Goal: Find contact information: Obtain details needed to contact an individual or organization

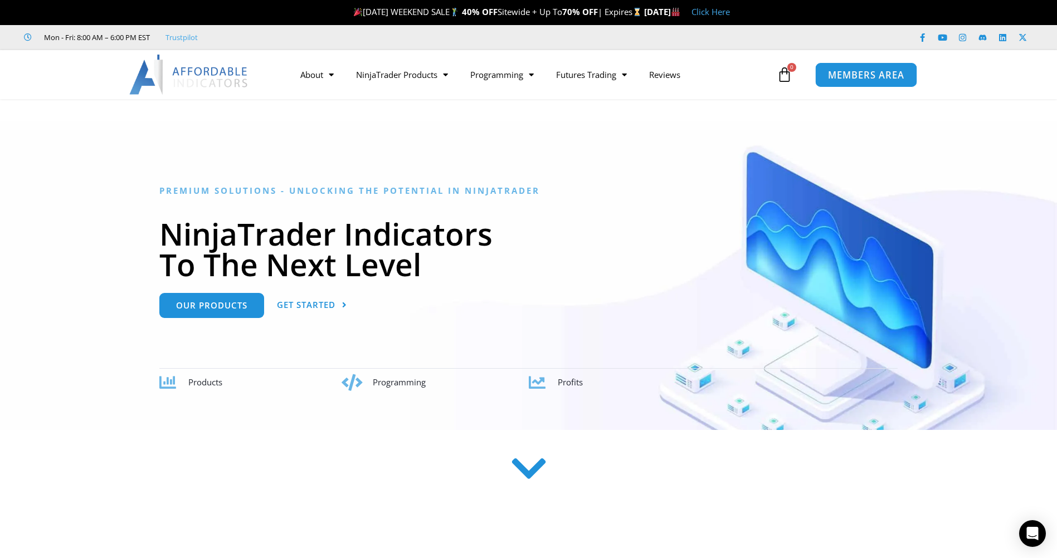
click at [848, 73] on span "MEMBERS AREA" at bounding box center [866, 74] width 76 height 9
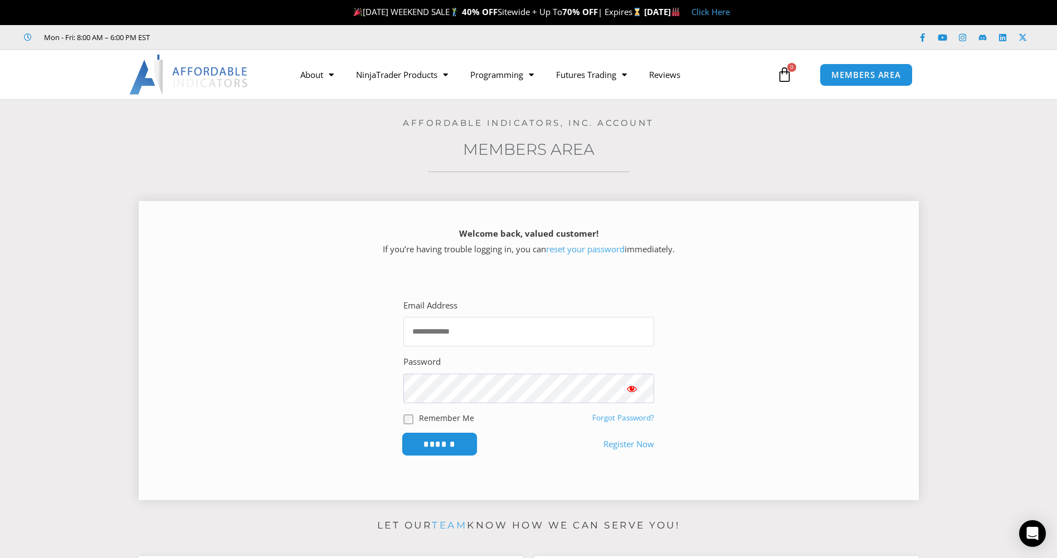
type input "**********"
click at [426, 450] on input "******" at bounding box center [439, 444] width 76 height 24
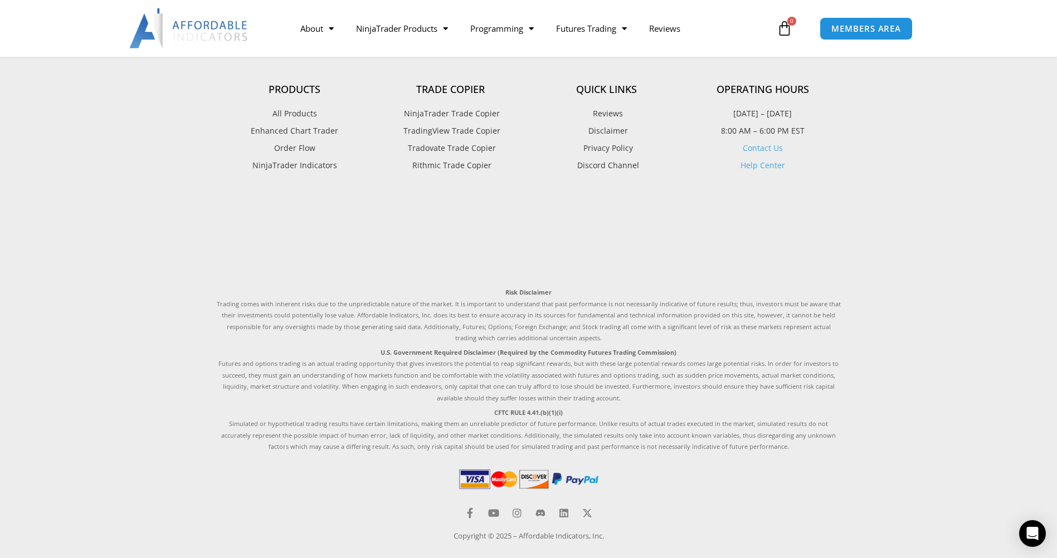
scroll to position [963, 0]
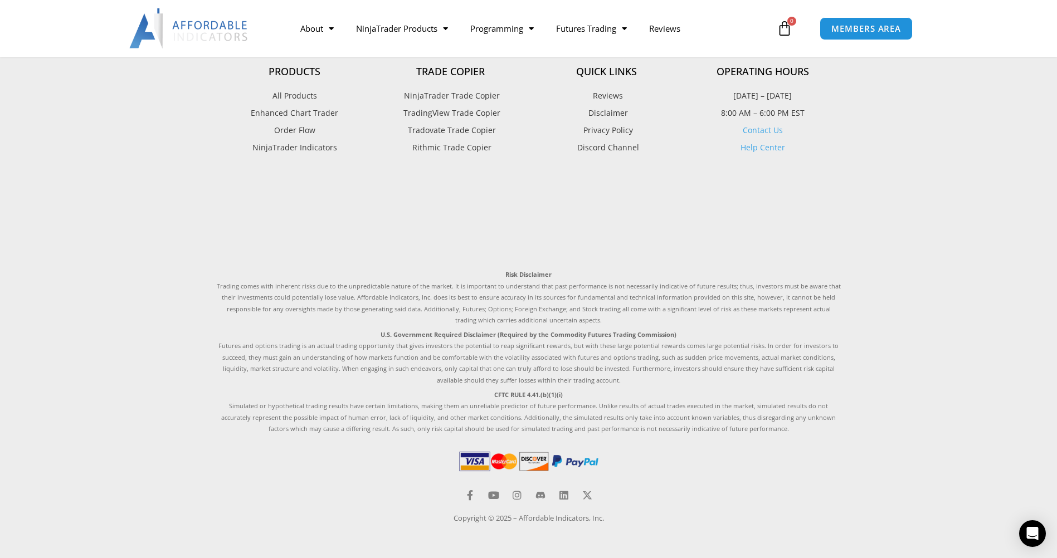
click at [762, 130] on link "Contact Us" at bounding box center [763, 130] width 40 height 11
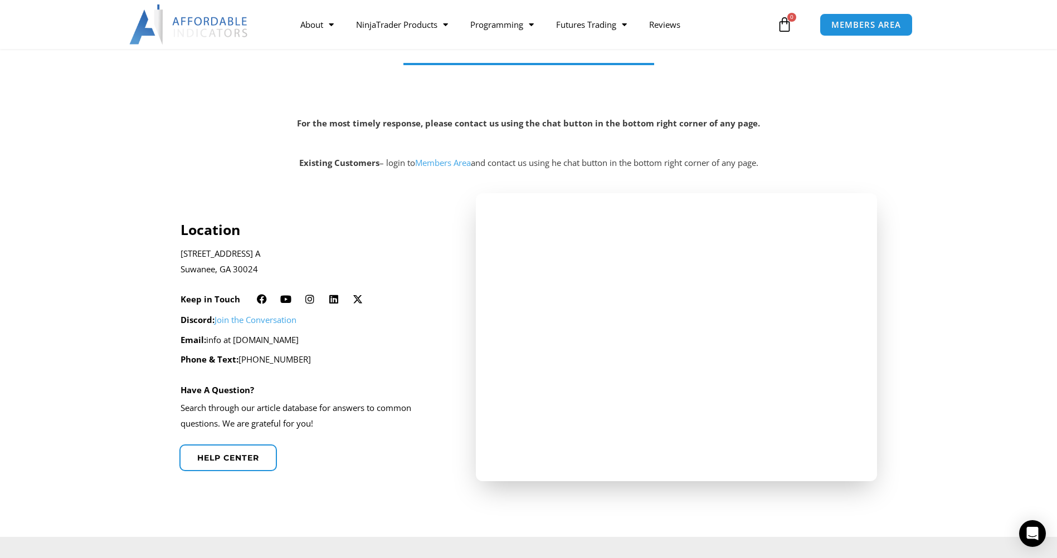
scroll to position [223, 0]
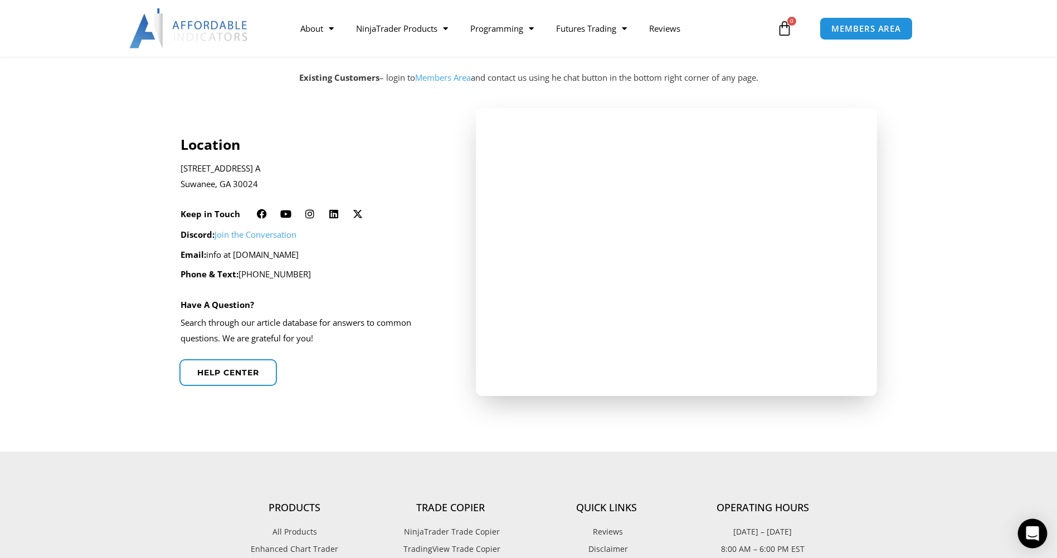
click at [1035, 534] on icon "Open Intercom Messenger" at bounding box center [1032, 533] width 13 height 14
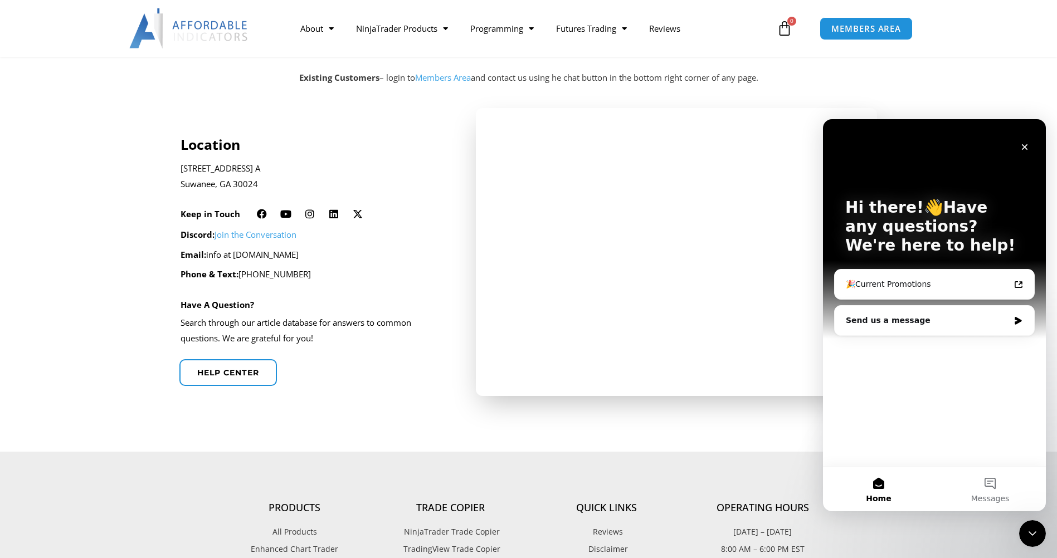
scroll to position [0, 0]
click at [1018, 320] on icon "Intercom messenger" at bounding box center [1017, 321] width 7 height 8
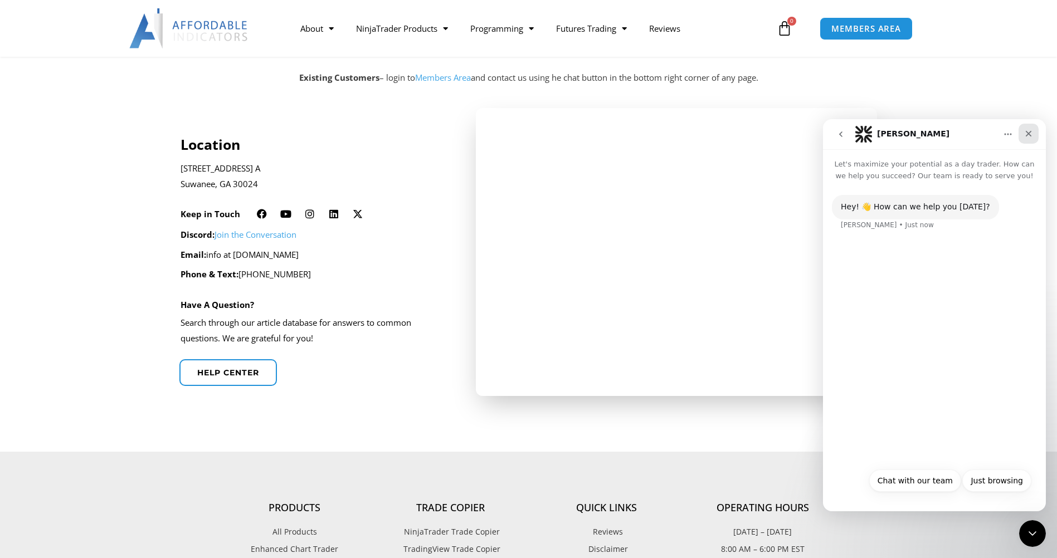
click at [1028, 133] on icon "Close" at bounding box center [1029, 134] width 6 height 6
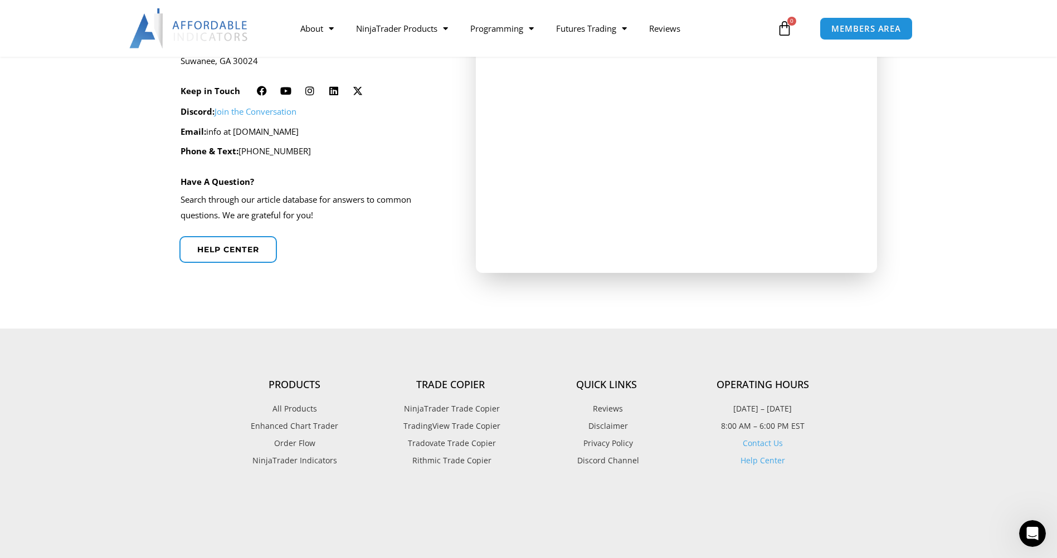
scroll to position [390, 0]
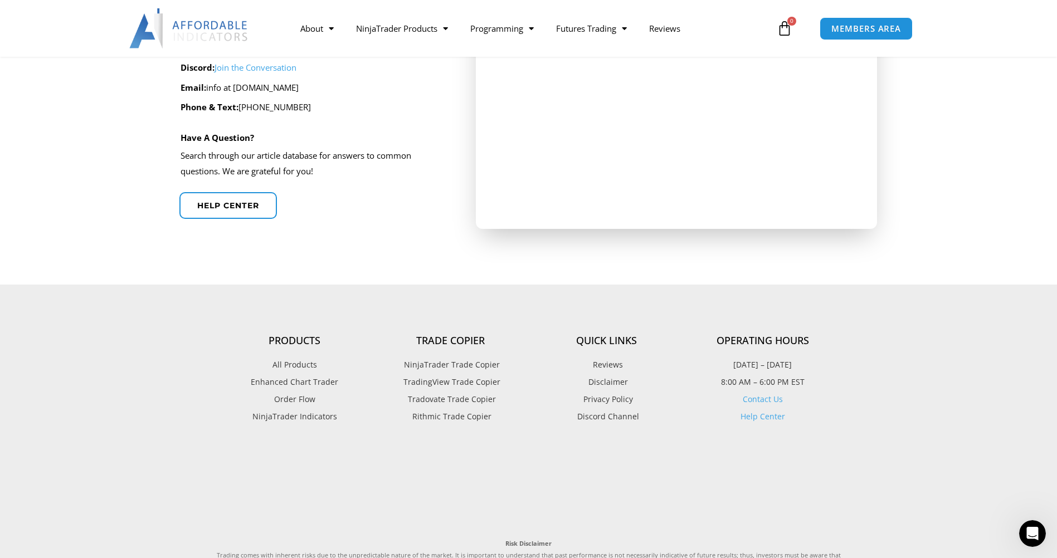
click at [750, 402] on link "Contact Us" at bounding box center [763, 399] width 40 height 11
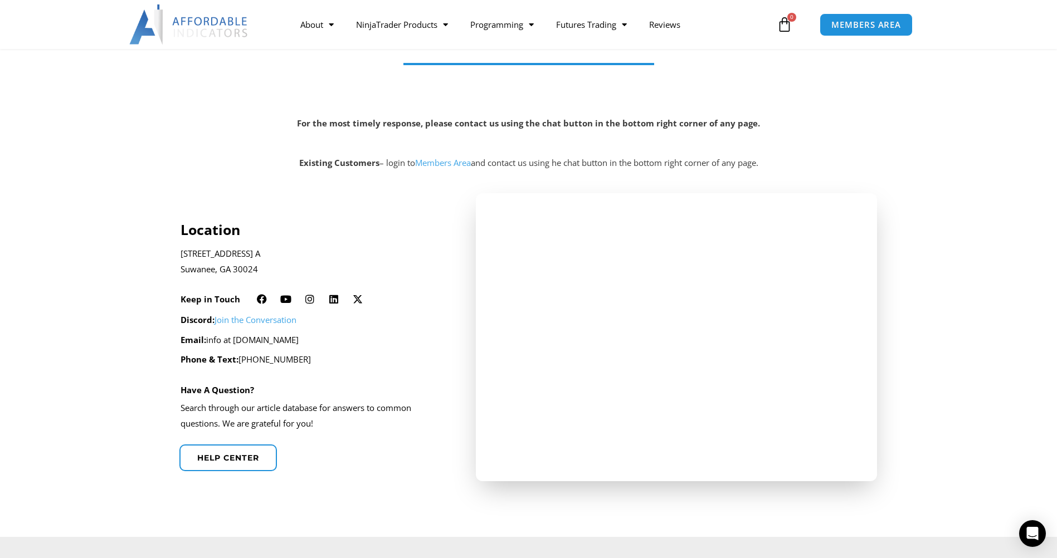
scroll to position [167, 0]
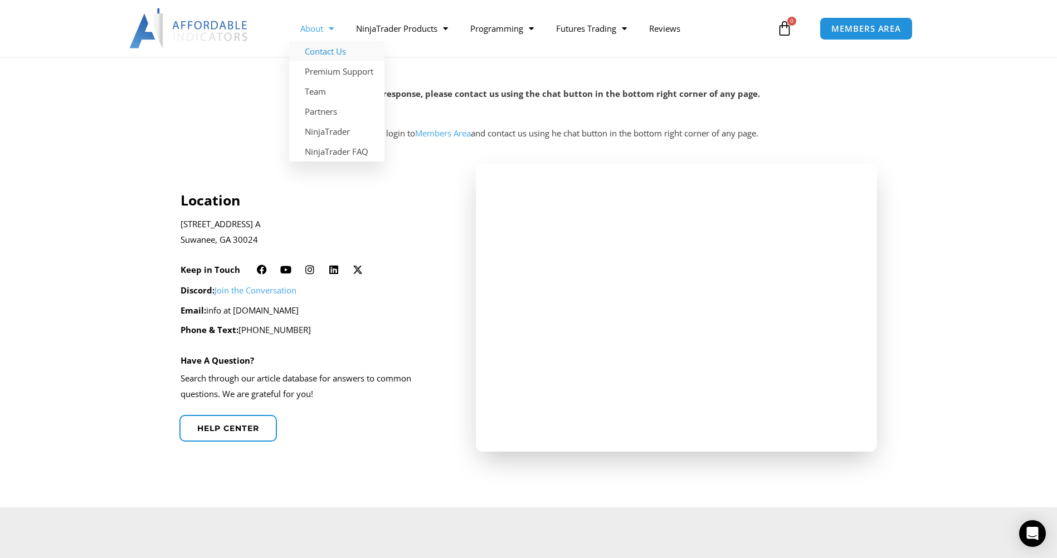
click at [328, 52] on link "Contact Us" at bounding box center [336, 51] width 95 height 20
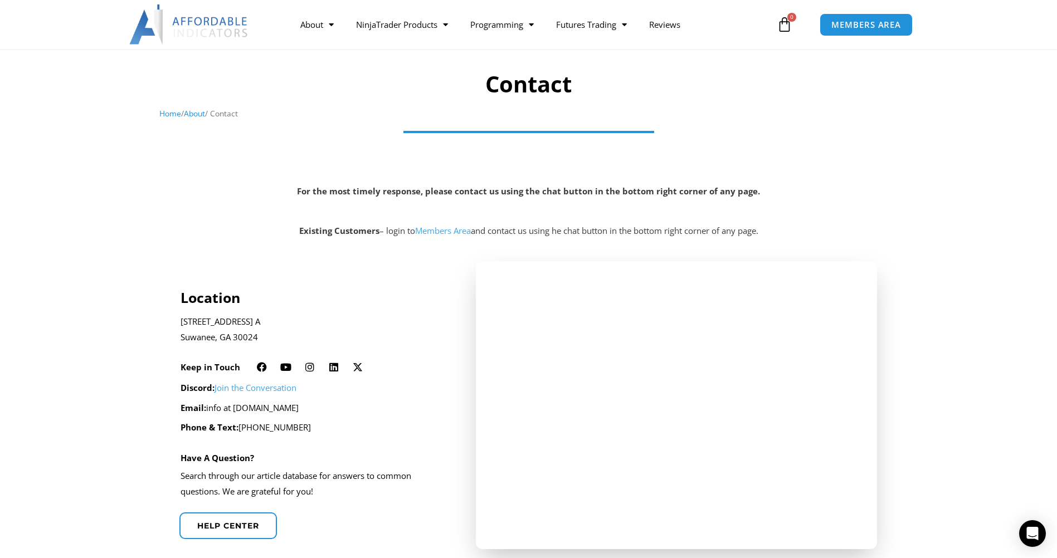
scroll to position [56, 0]
